Goal: Task Accomplishment & Management: Use online tool/utility

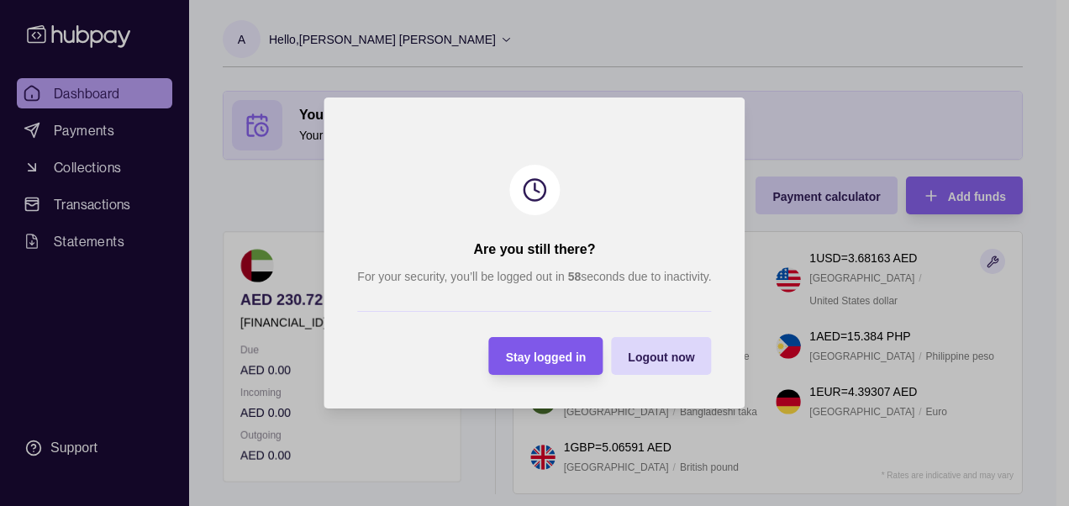
click at [564, 365] on div "Stay logged in" at bounding box center [546, 356] width 81 height 20
